Goal: Task Accomplishment & Management: Manage account settings

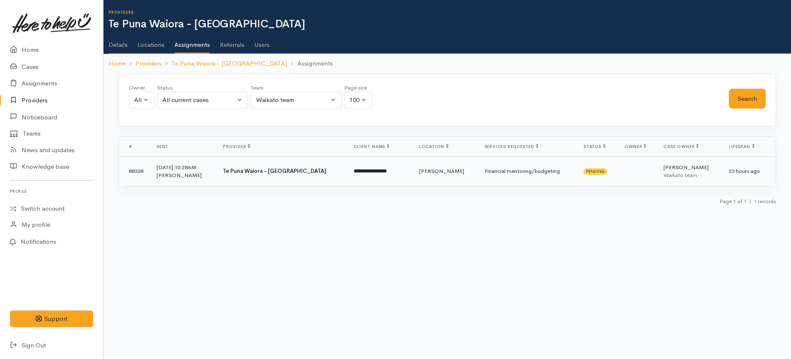
click at [466, 177] on td "Hamilton" at bounding box center [444, 171] width 65 height 30
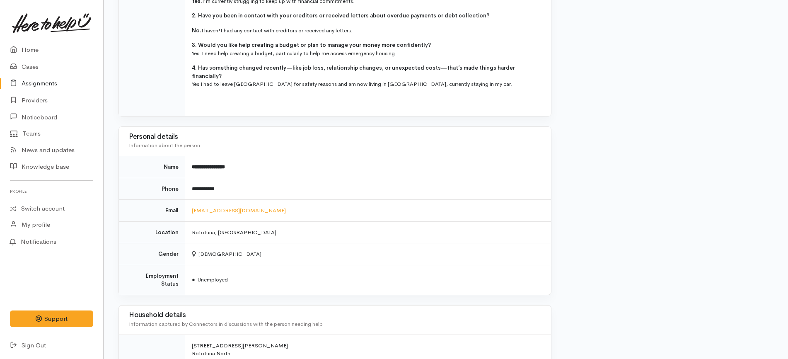
scroll to position [548, 0]
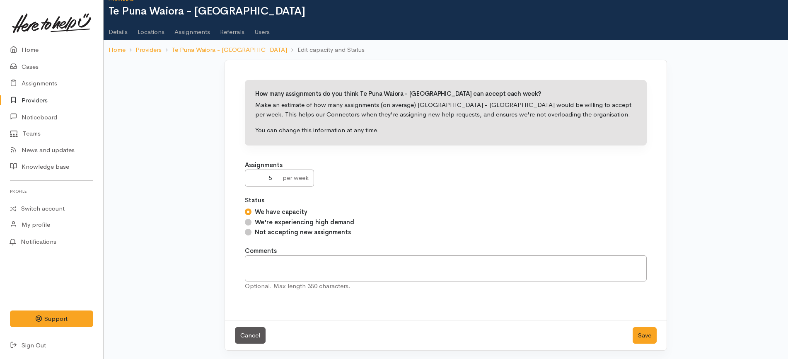
scroll to position [14, 0]
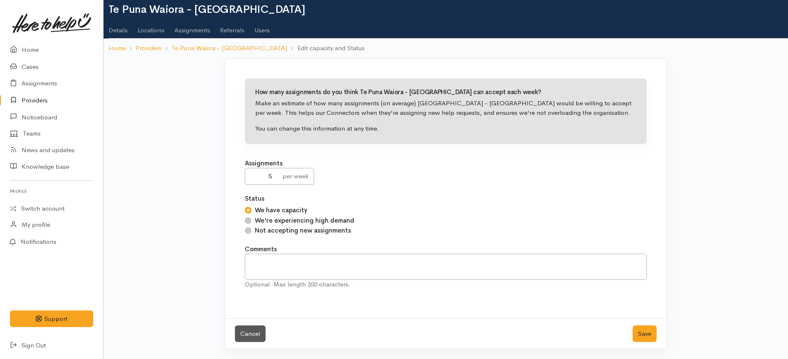
click at [304, 229] on label "Not accepting new assignments" at bounding box center [303, 231] width 96 height 10
click at [251, 229] on input "Not accepting new assignments" at bounding box center [248, 230] width 7 height 7
radio input "true"
click at [349, 277] on textarea at bounding box center [446, 266] width 402 height 26
paste textarea "Unfortunately we are unable to take any appointment from Here 2 help u until th…"
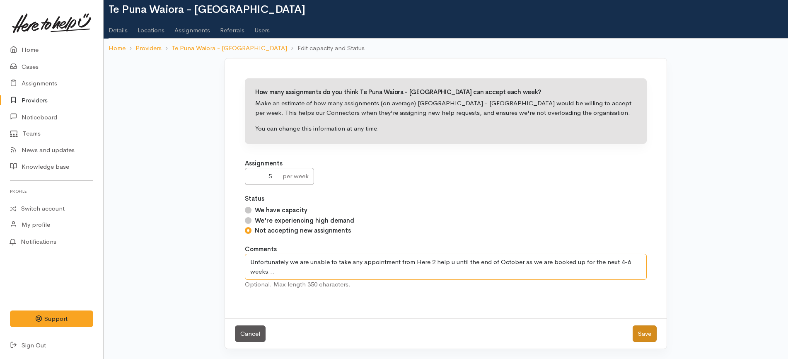
type textarea "Unfortunately we are unable to take any appointment from Here 2 help u until th…"
click at [644, 331] on button "Save" at bounding box center [644, 333] width 24 height 17
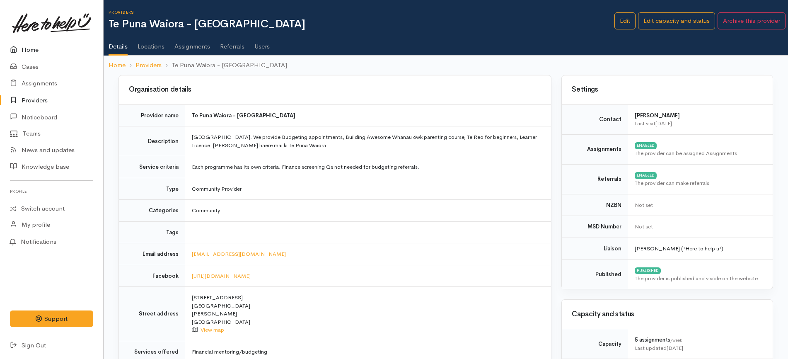
drag, startPoint x: 52, startPoint y: 46, endPoint x: 63, endPoint y: 42, distance: 10.9
click at [52, 46] on link "Home" at bounding box center [51, 49] width 103 height 17
